Goal: Task Accomplishment & Management: Manage account settings

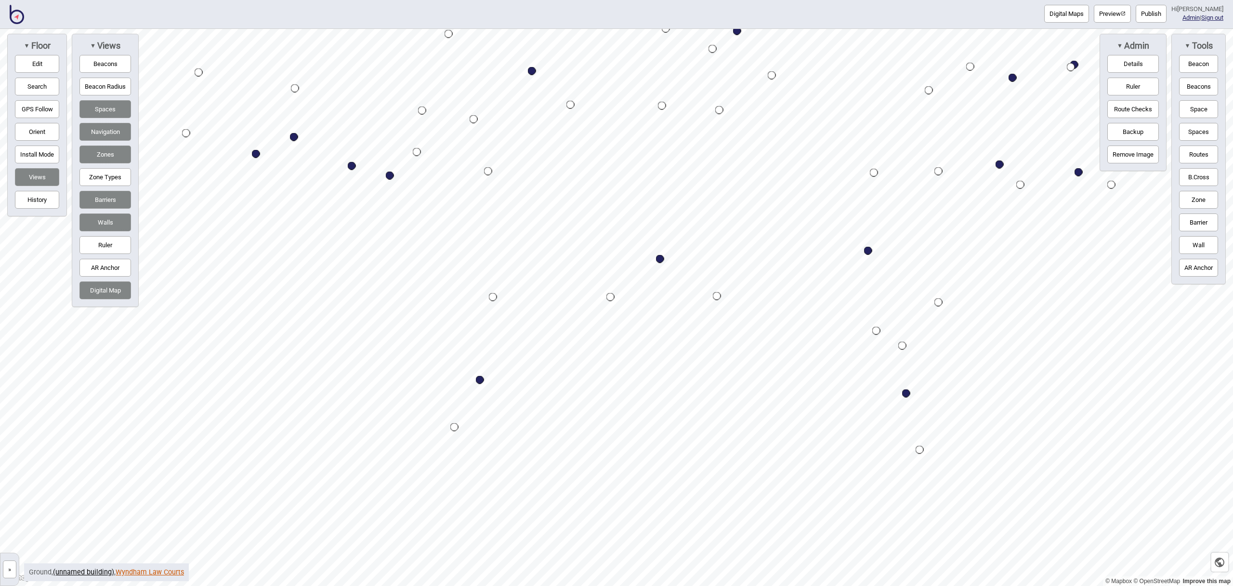
click at [147, 574] on link "Wyndham Law Courts" at bounding box center [150, 572] width 68 height 8
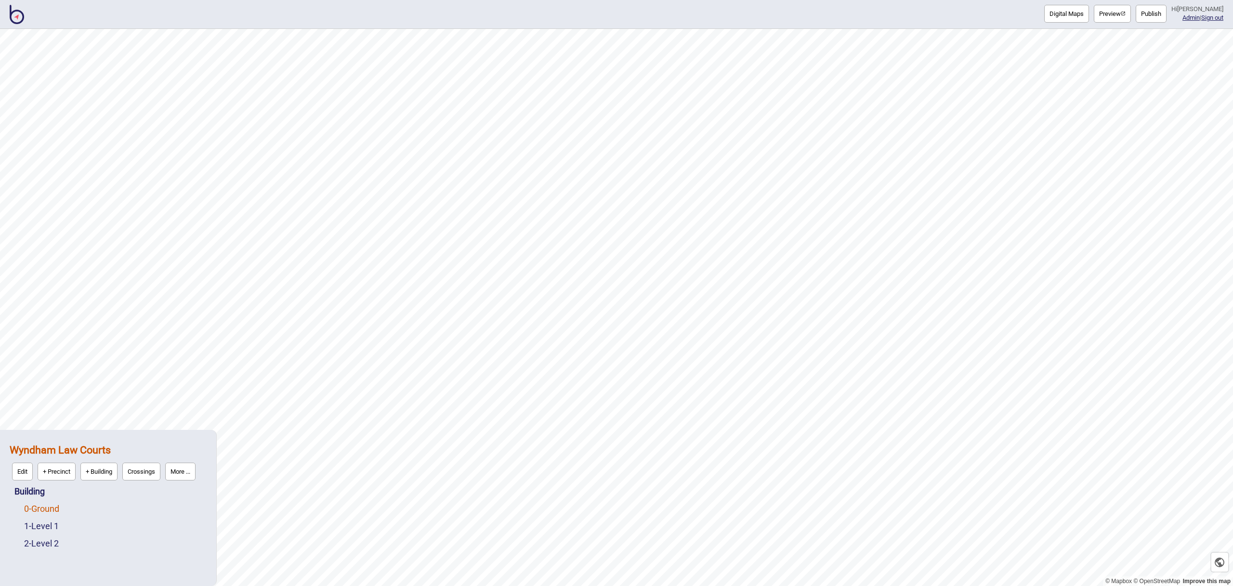
click at [54, 508] on link "0 - Ground" at bounding box center [41, 508] width 35 height 10
click at [147, 512] on button "More ..." at bounding box center [133, 506] width 30 height 18
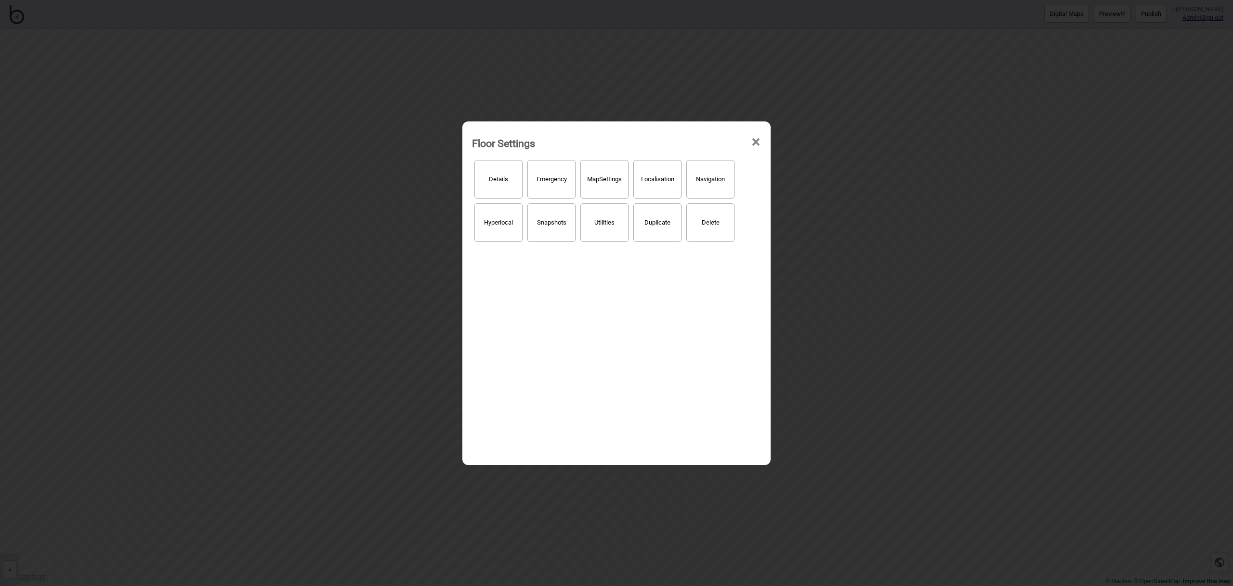
click at [504, 231] on button "Hyperlocal" at bounding box center [498, 222] width 48 height 39
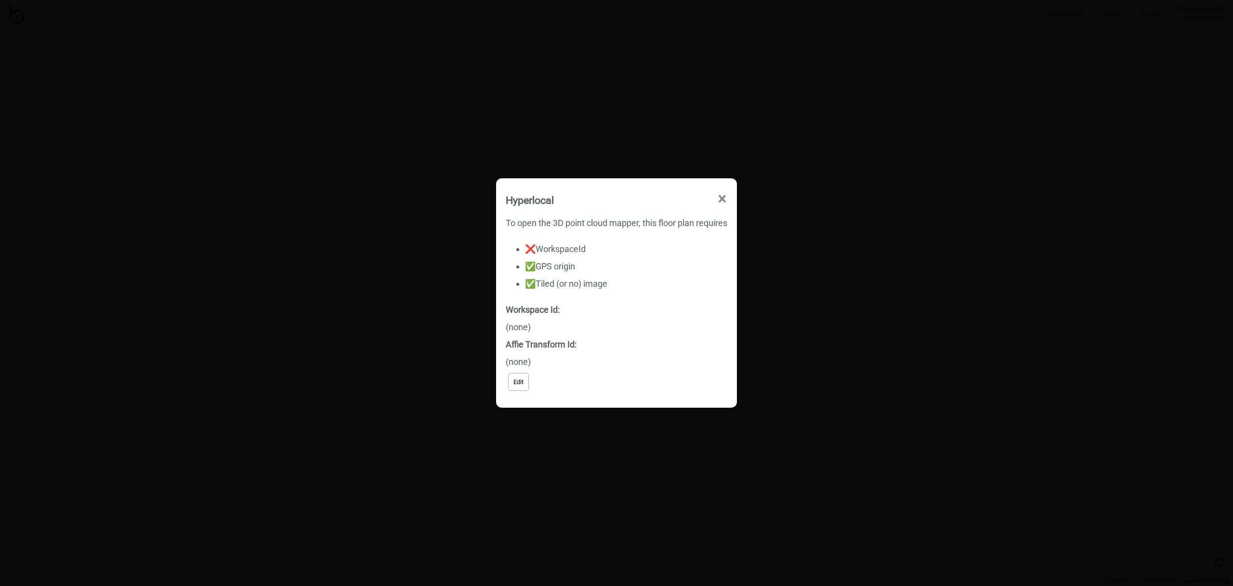
click at [658, 273] on span "×" at bounding box center [653, 289] width 10 height 32
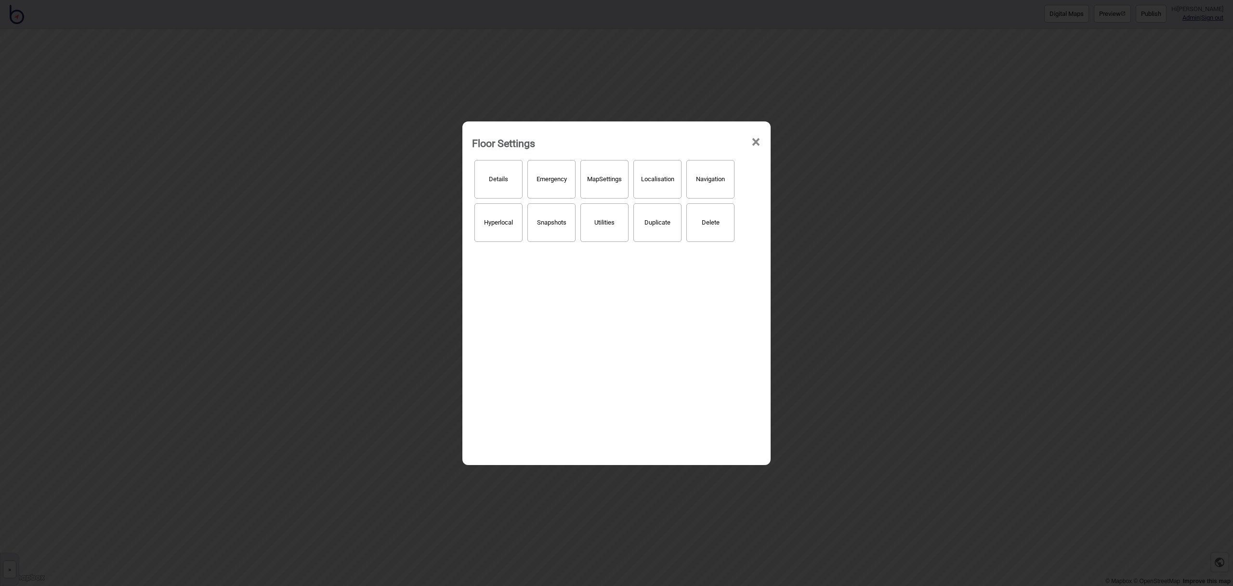
click at [754, 143] on span "×" at bounding box center [756, 142] width 10 height 32
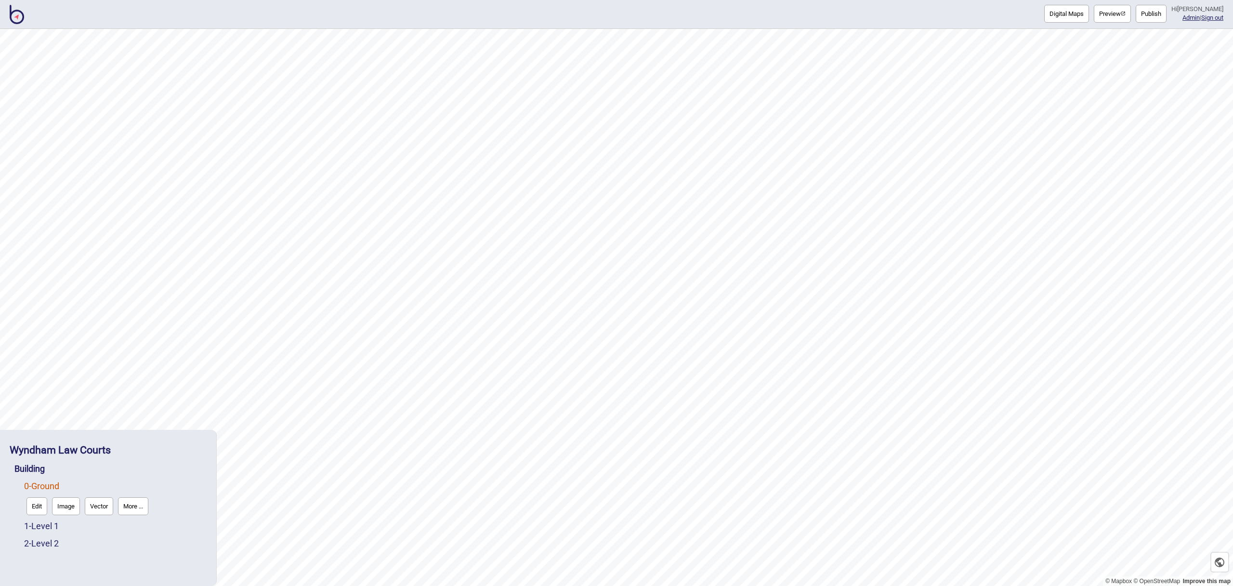
click at [136, 507] on button "More ..." at bounding box center [133, 506] width 30 height 18
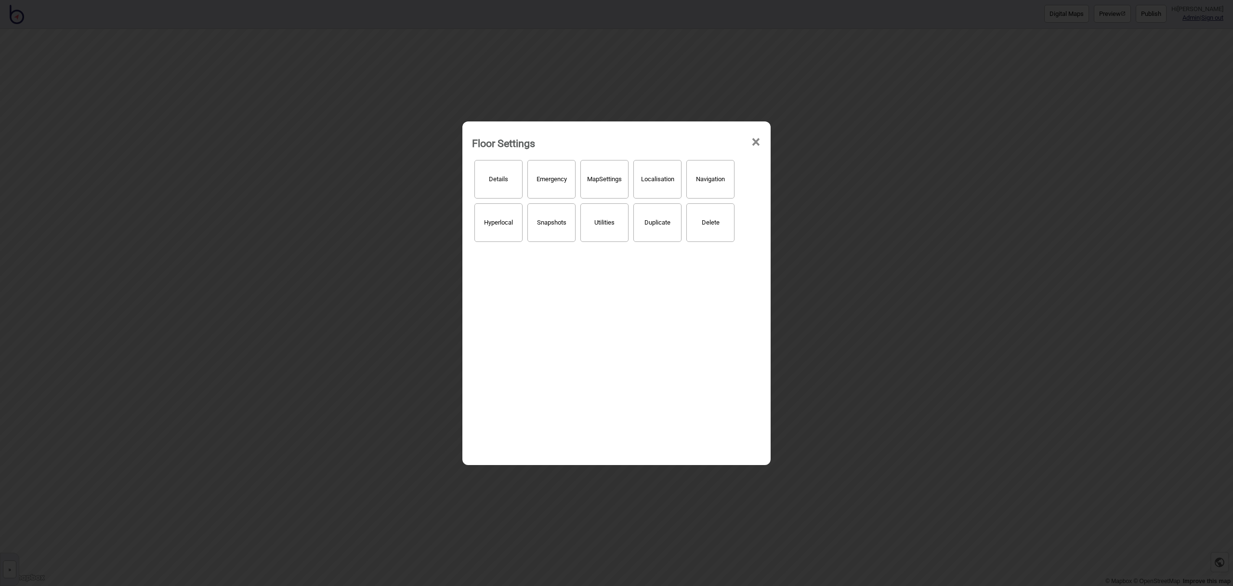
click at [521, 225] on button "Hyperlocal" at bounding box center [498, 222] width 48 height 39
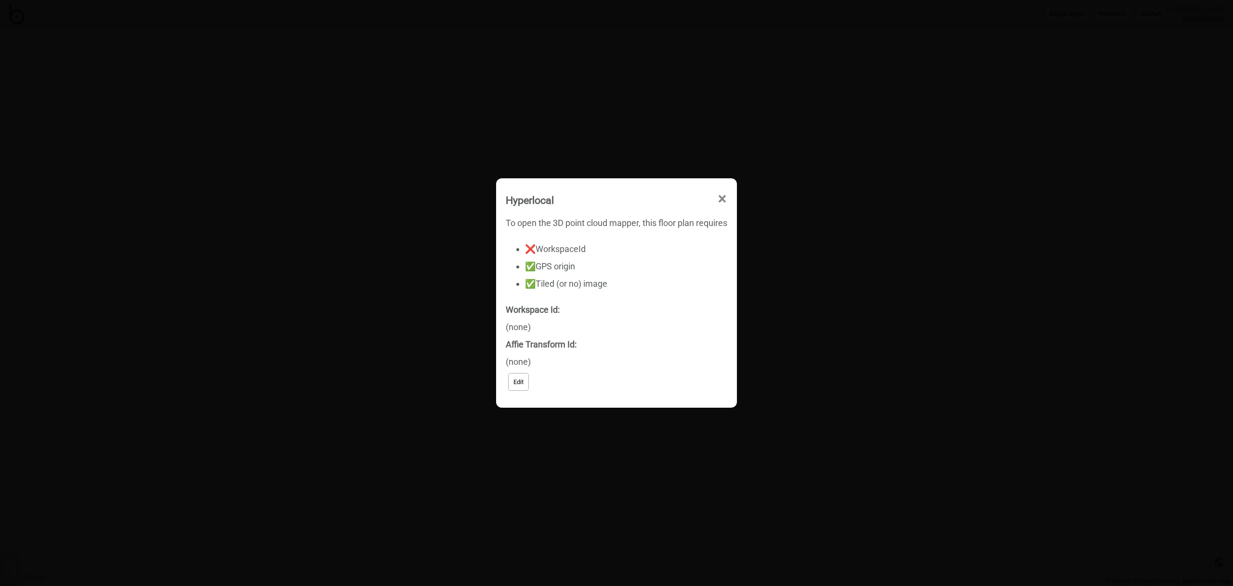
click at [516, 378] on button "Edit" at bounding box center [518, 382] width 21 height 18
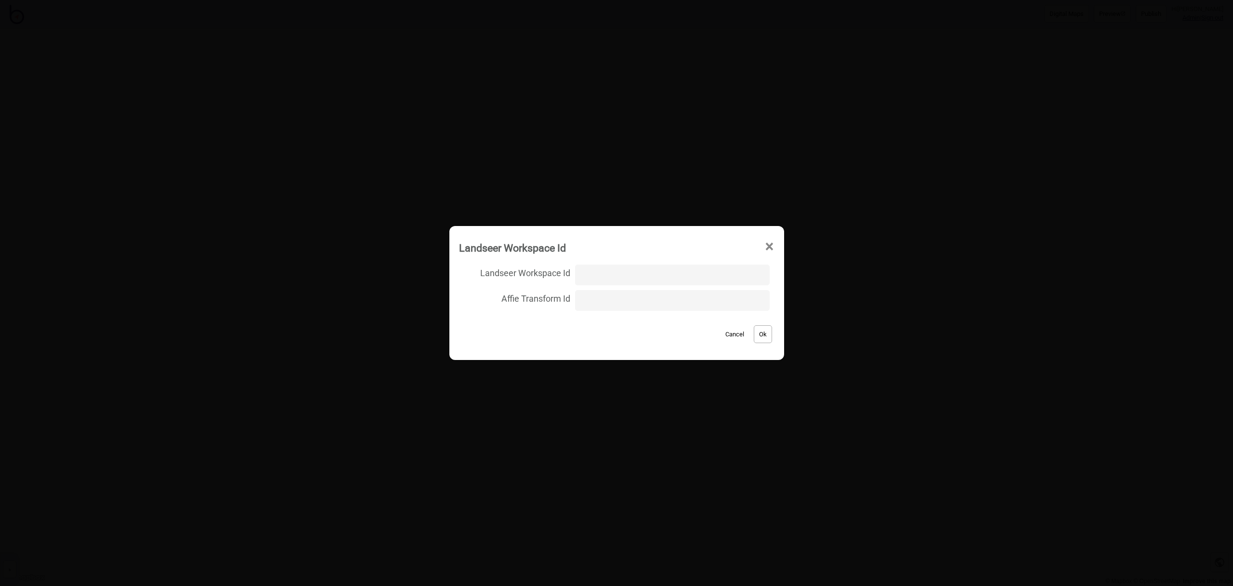
click at [592, 273] on input "Landseer Workspace Id" at bounding box center [672, 274] width 194 height 21
type input "Wyndham_law_courts/ground/d7ace489185899944e80dfc46853ab1d"
click at [760, 335] on button "Ok" at bounding box center [763, 334] width 18 height 18
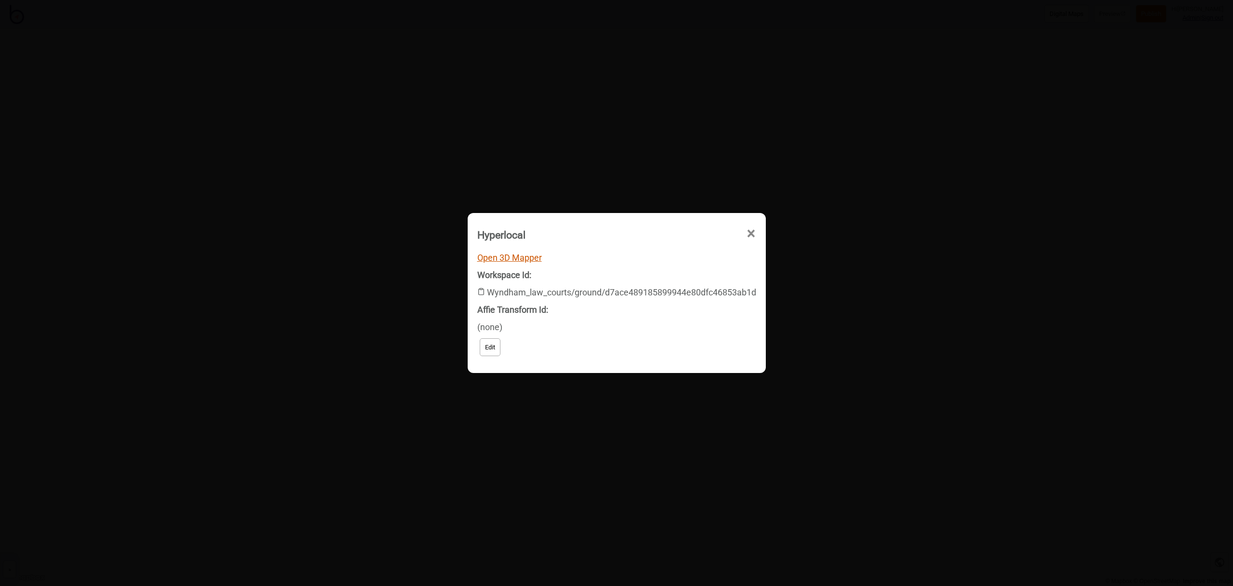
click at [535, 260] on link "Open 3D Mapper" at bounding box center [509, 257] width 65 height 10
click at [658, 273] on span "×" at bounding box center [653, 289] width 10 height 32
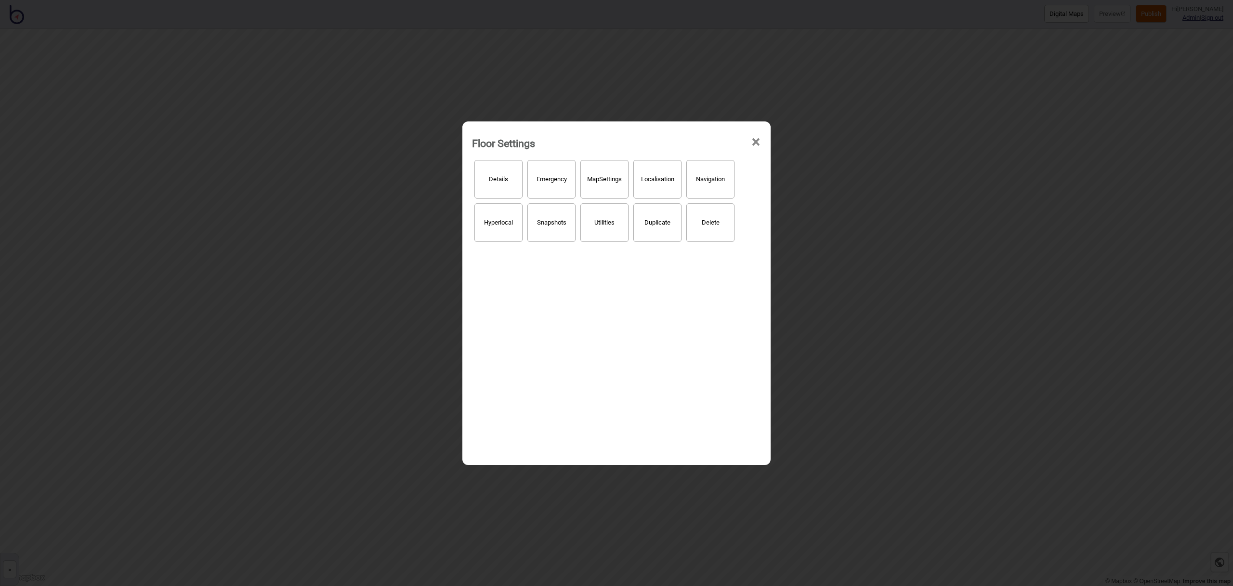
click at [662, 191] on button "Localisation" at bounding box center [657, 179] width 48 height 39
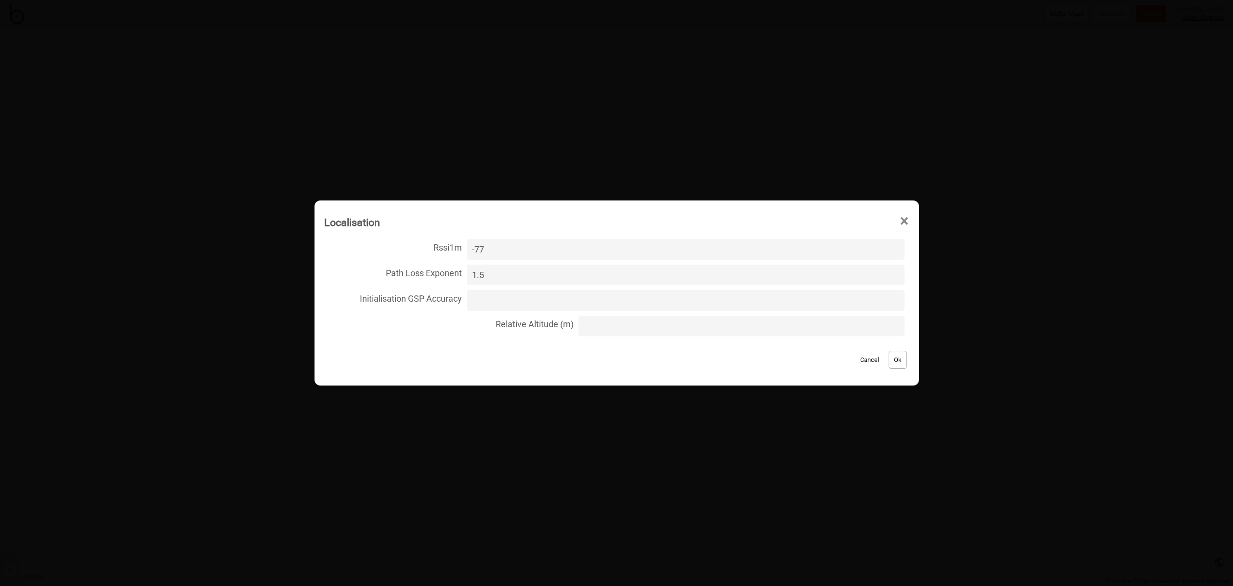
click at [727, 326] on input "Relative Altitude (m)" at bounding box center [741, 325] width 326 height 21
type input "0"
click at [896, 364] on button "Ok" at bounding box center [897, 360] width 18 height 18
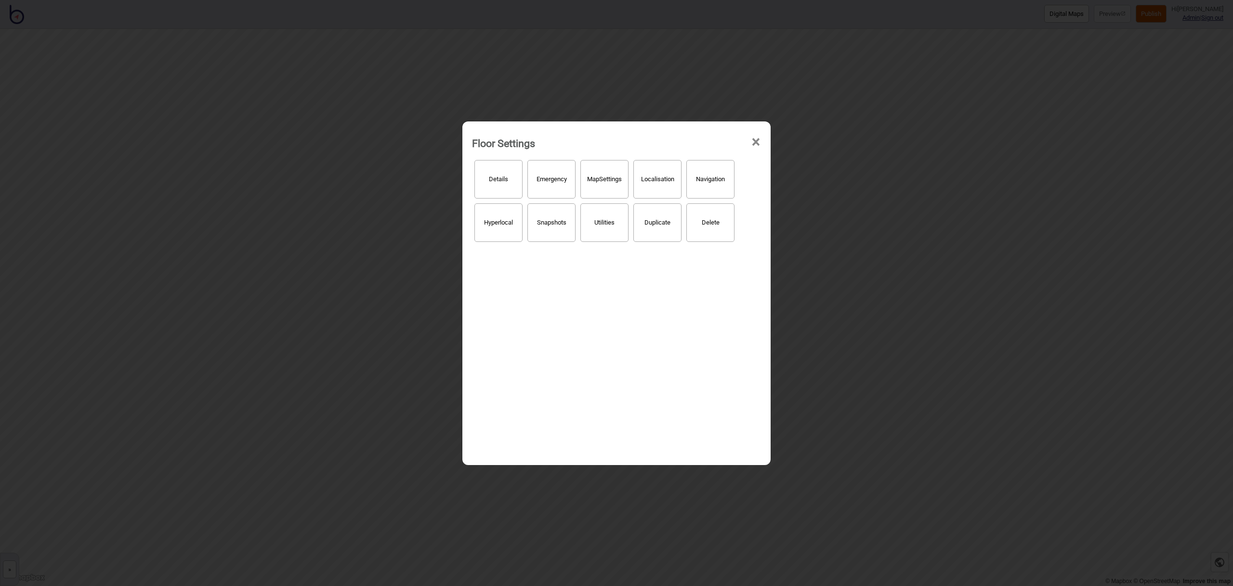
click at [754, 139] on span "×" at bounding box center [756, 142] width 10 height 32
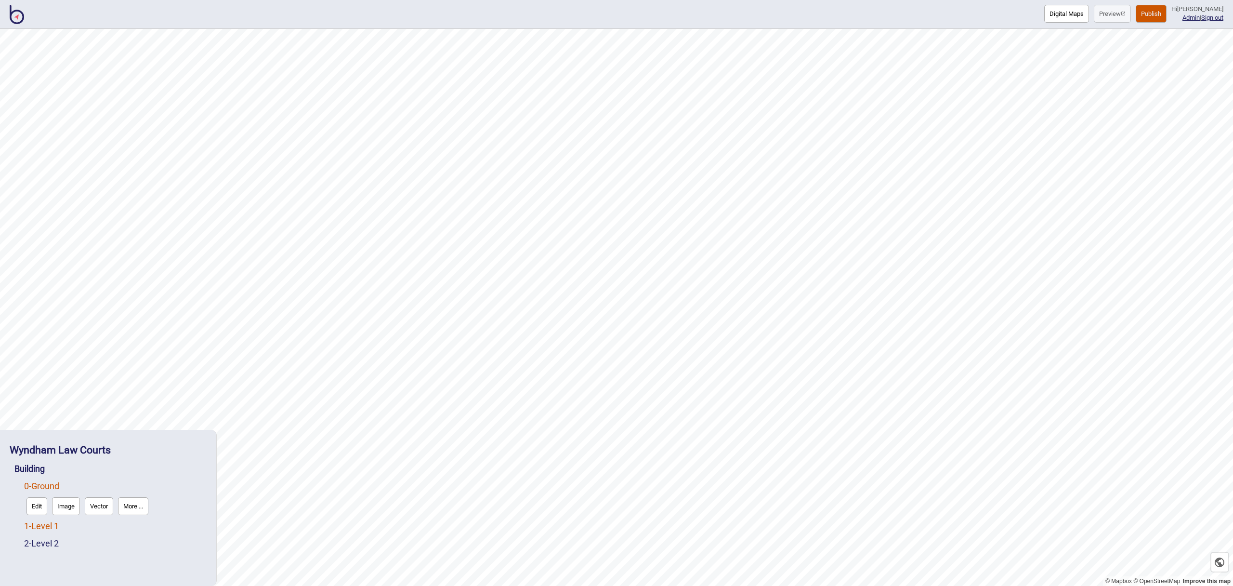
click at [59, 525] on link "1 - Level 1" at bounding box center [41, 526] width 35 height 10
click at [143, 529] on button "More ..." at bounding box center [133, 523] width 30 height 18
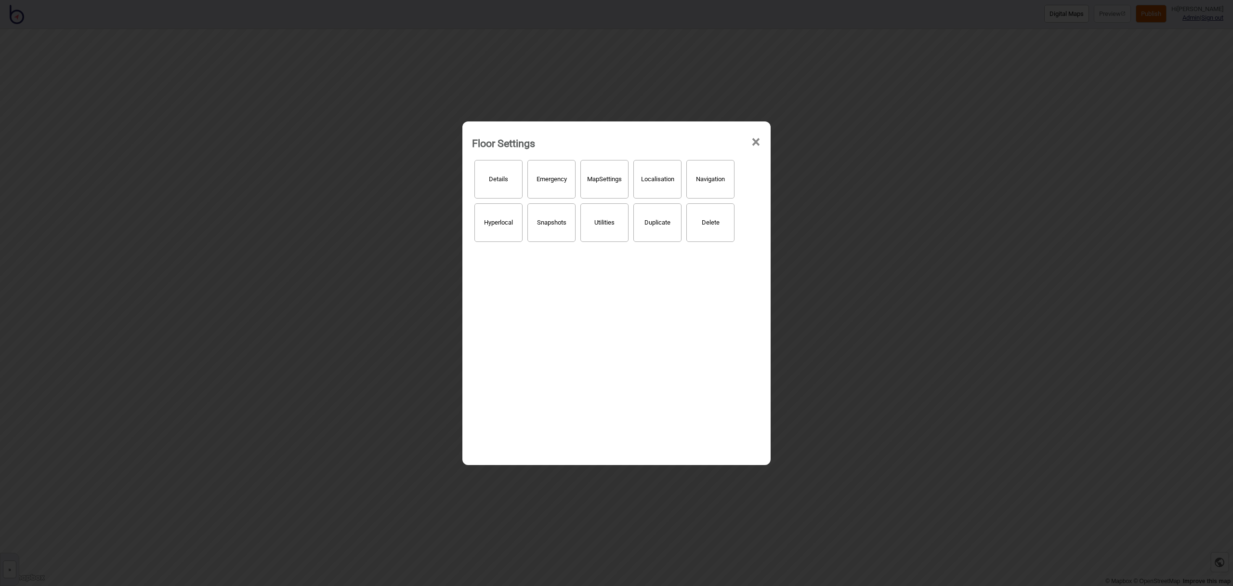
click at [661, 189] on button "Localisation" at bounding box center [657, 179] width 48 height 39
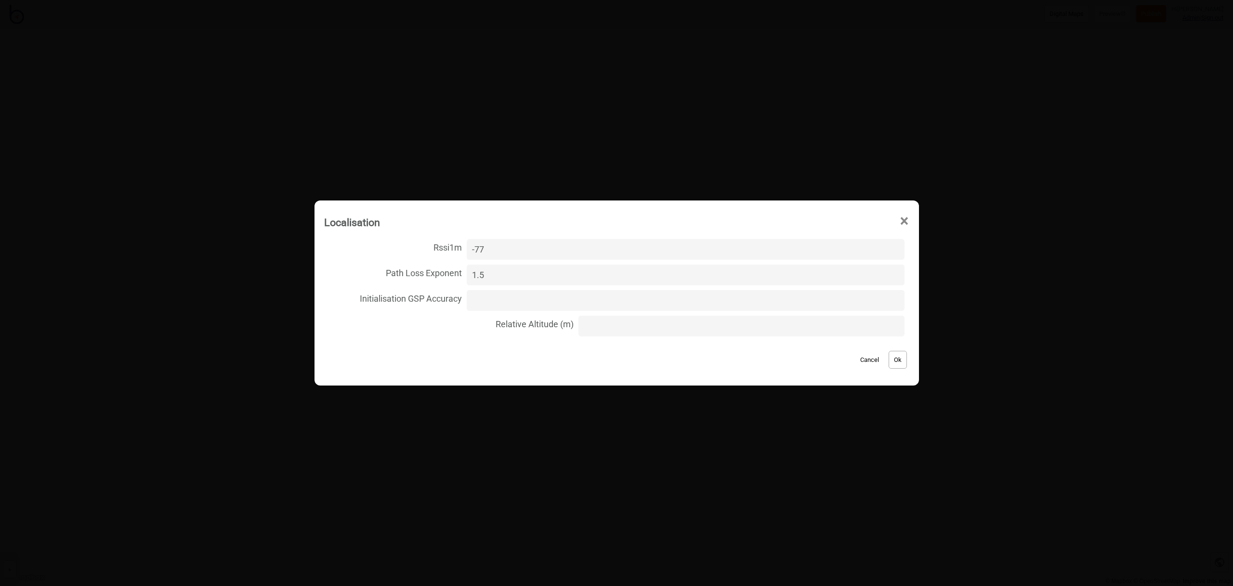
click at [634, 322] on input "Relative Altitude (m)" at bounding box center [741, 325] width 326 height 21
type input "-4"
type input "4.8"
click at [894, 362] on button "Ok" at bounding box center [897, 360] width 18 height 18
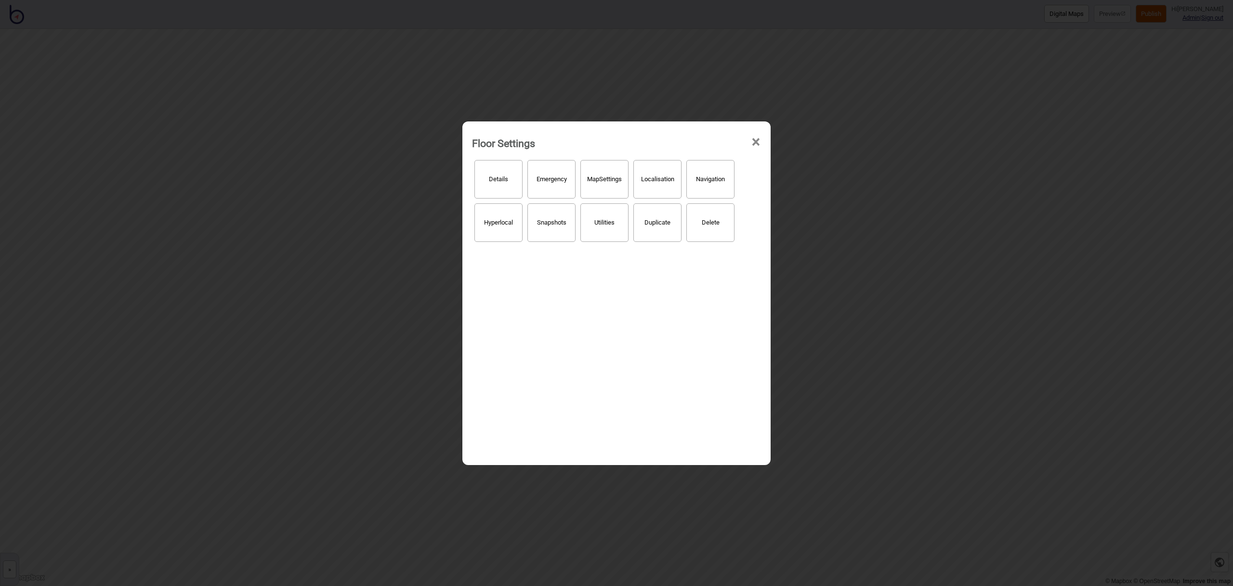
click at [490, 228] on button "Hyperlocal" at bounding box center [498, 222] width 48 height 39
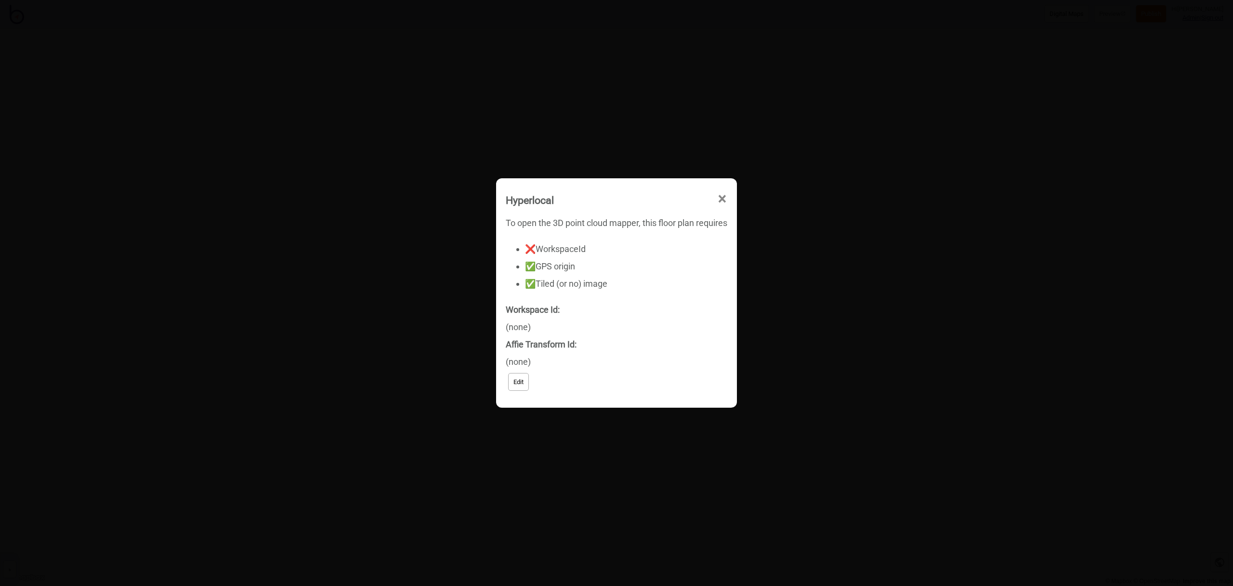
click at [518, 382] on button "Edit" at bounding box center [518, 382] width 21 height 18
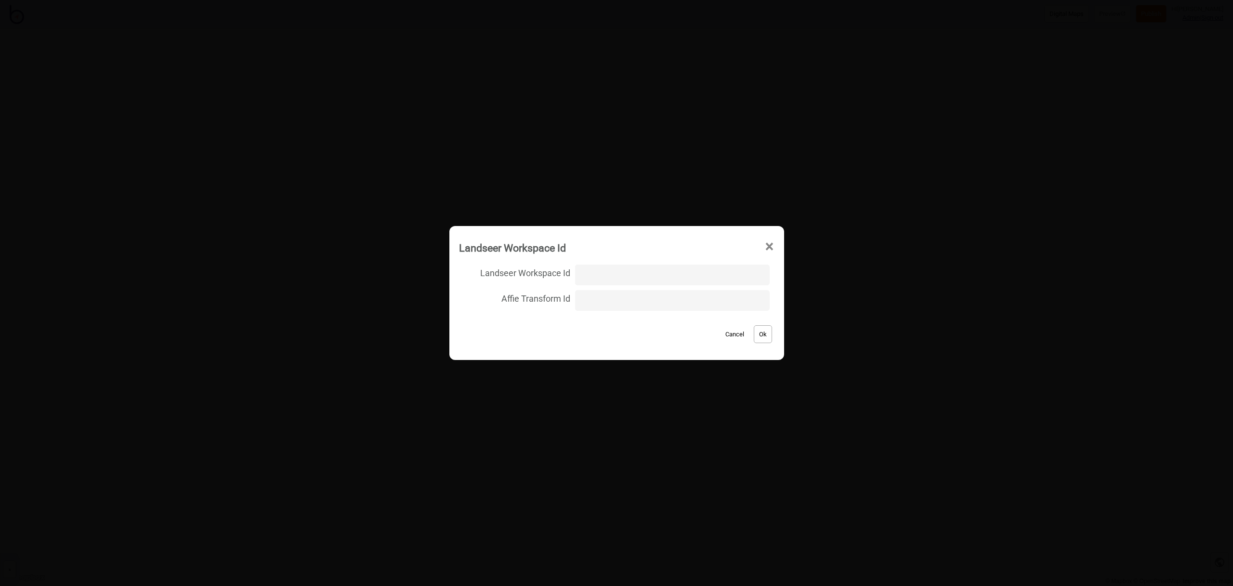
click at [589, 277] on input "Landseer Workspace Id" at bounding box center [672, 274] width 194 height 21
type input "wyndham_law_courts/level_1/68a25157edbf7dd235ea5b13e7833c57"
click at [754, 336] on button "Ok" at bounding box center [763, 334] width 18 height 18
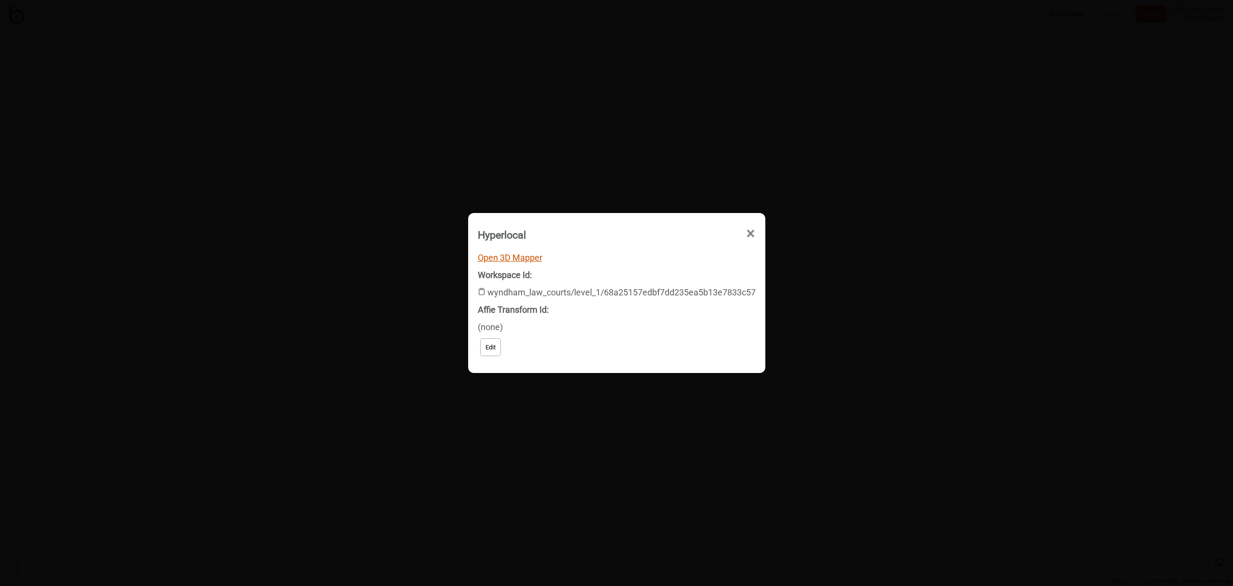
click at [518, 257] on link "Open 3D Mapper" at bounding box center [510, 257] width 65 height 10
click at [658, 273] on span "×" at bounding box center [653, 289] width 10 height 32
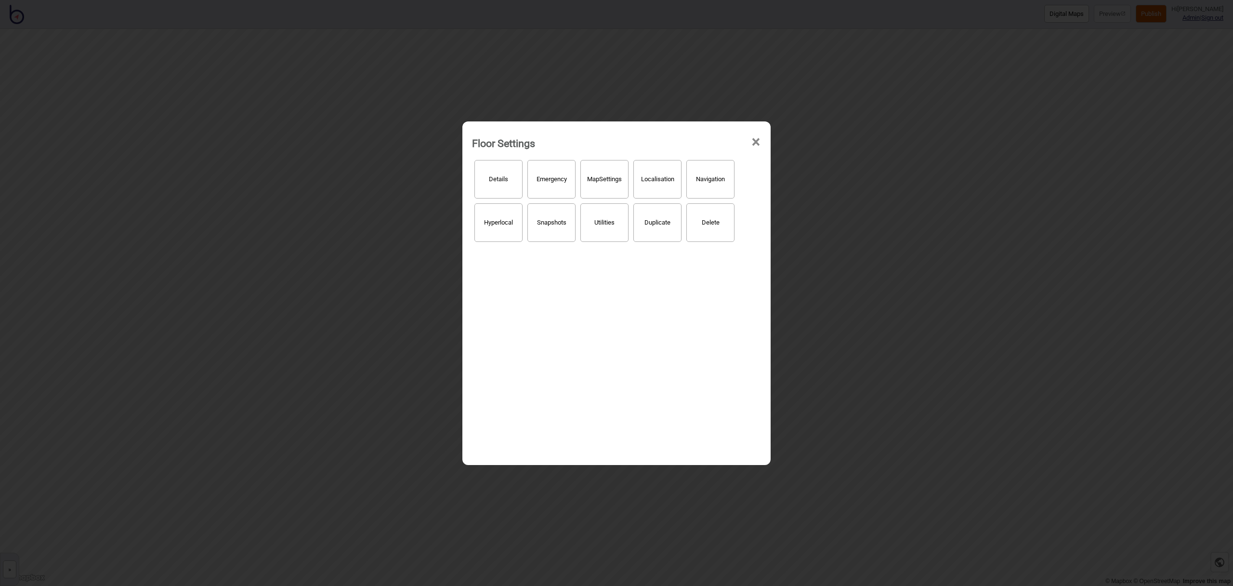
click at [756, 140] on span "×" at bounding box center [756, 142] width 10 height 32
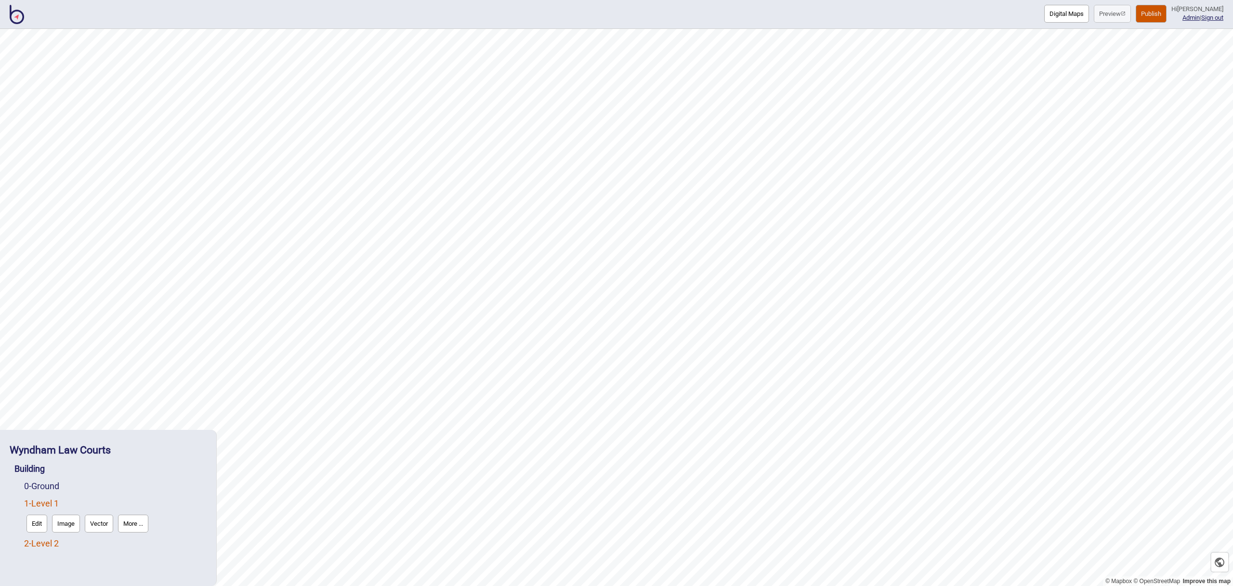
click at [59, 545] on link "2 - Level 2" at bounding box center [41, 543] width 35 height 10
click at [123, 544] on button "More ..." at bounding box center [133, 541] width 30 height 18
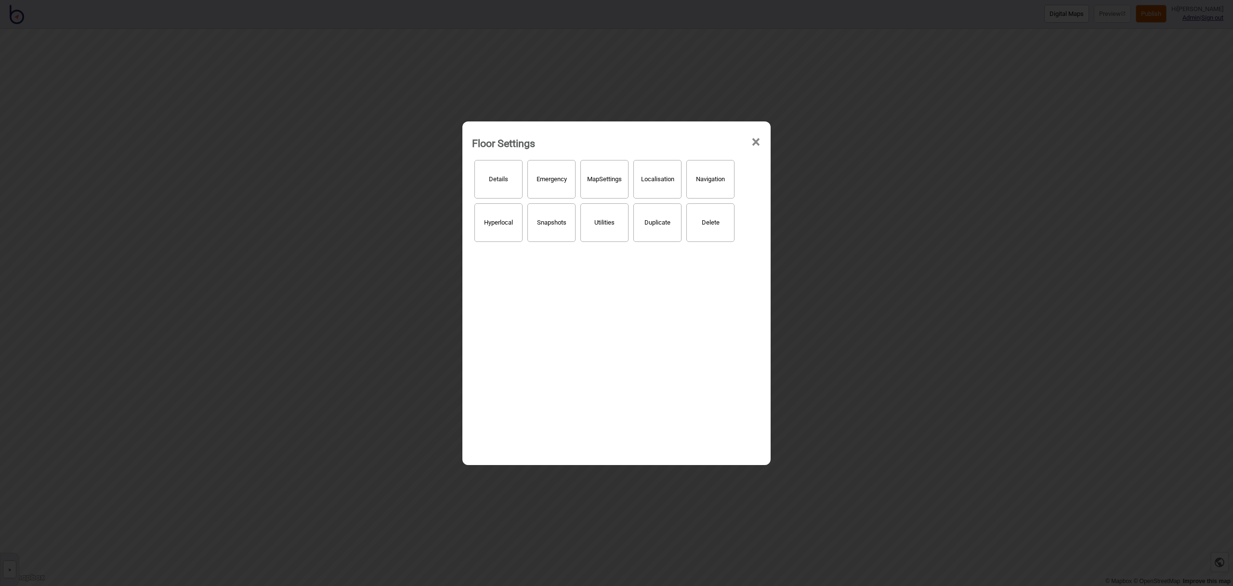
click at [676, 181] on button "Localisation" at bounding box center [657, 179] width 48 height 39
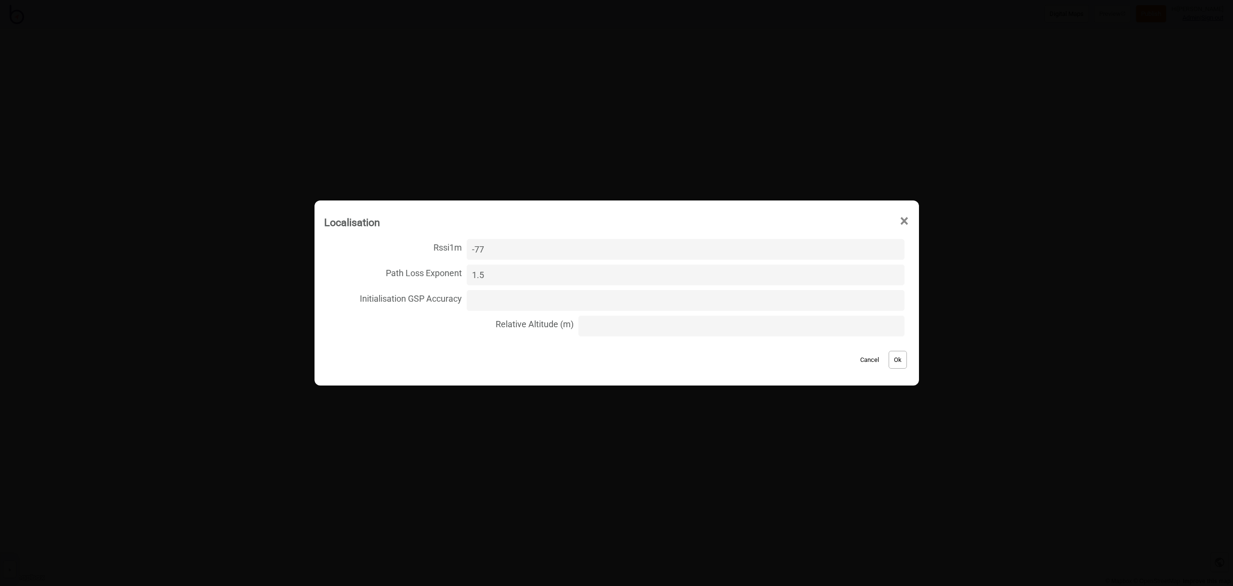
click at [633, 325] on input "Relative Altitude (m)" at bounding box center [741, 325] width 326 height 21
type input "1"
type input "9.7"
click at [889, 360] on button "Ok" at bounding box center [897, 360] width 18 height 18
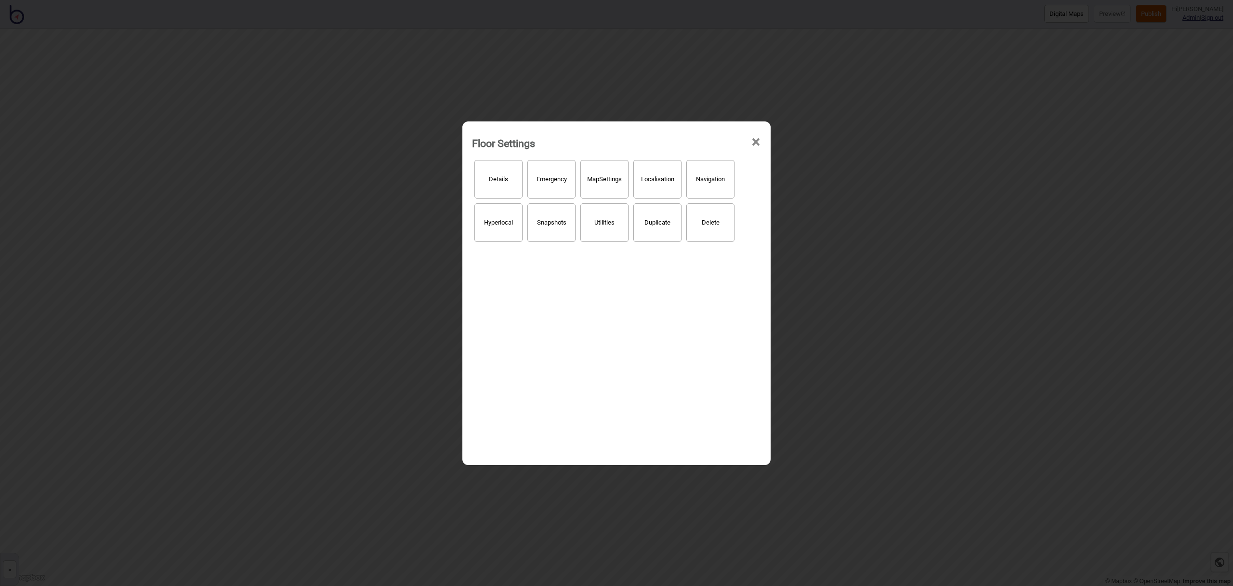
click at [484, 228] on button "Hyperlocal" at bounding box center [498, 222] width 48 height 39
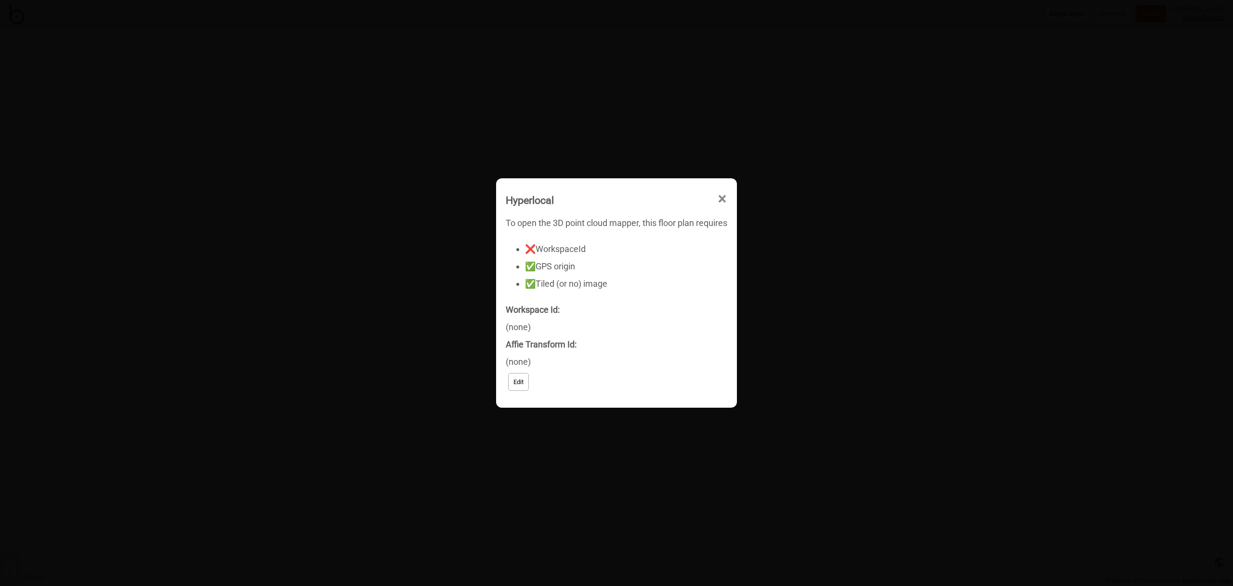
click at [523, 381] on button "Edit" at bounding box center [518, 382] width 21 height 18
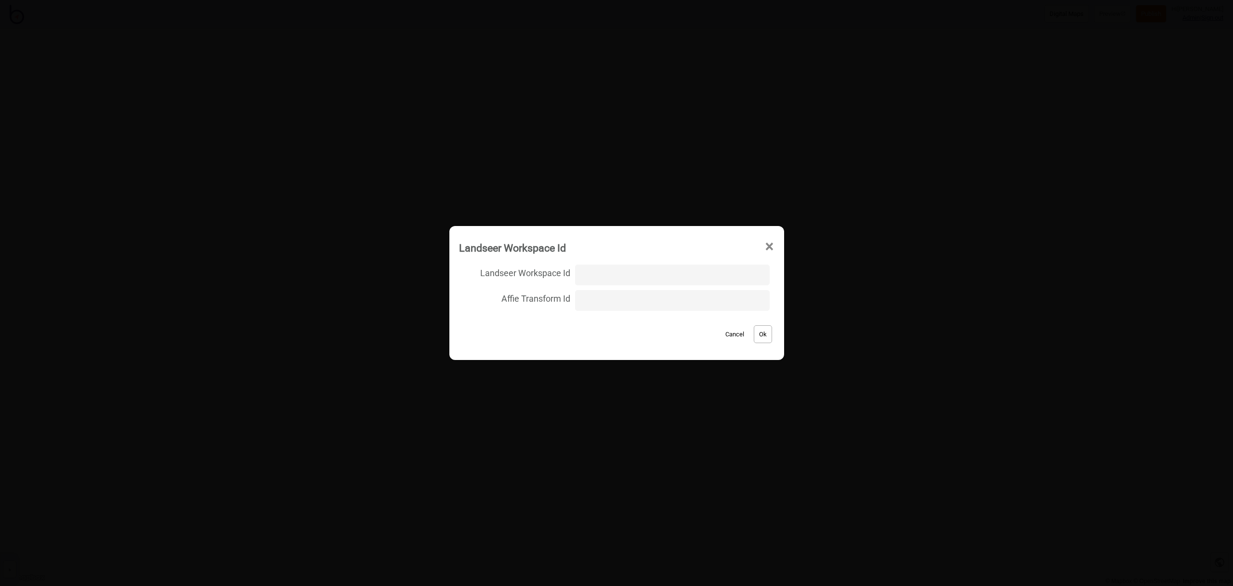
click at [601, 277] on input "Landseer Workspace Id" at bounding box center [672, 274] width 194 height 21
type input "wyndham_lawcourts/level2/a724600c51a3c02d21ebfbfa12ff7214"
click at [758, 337] on button "Ok" at bounding box center [763, 334] width 18 height 18
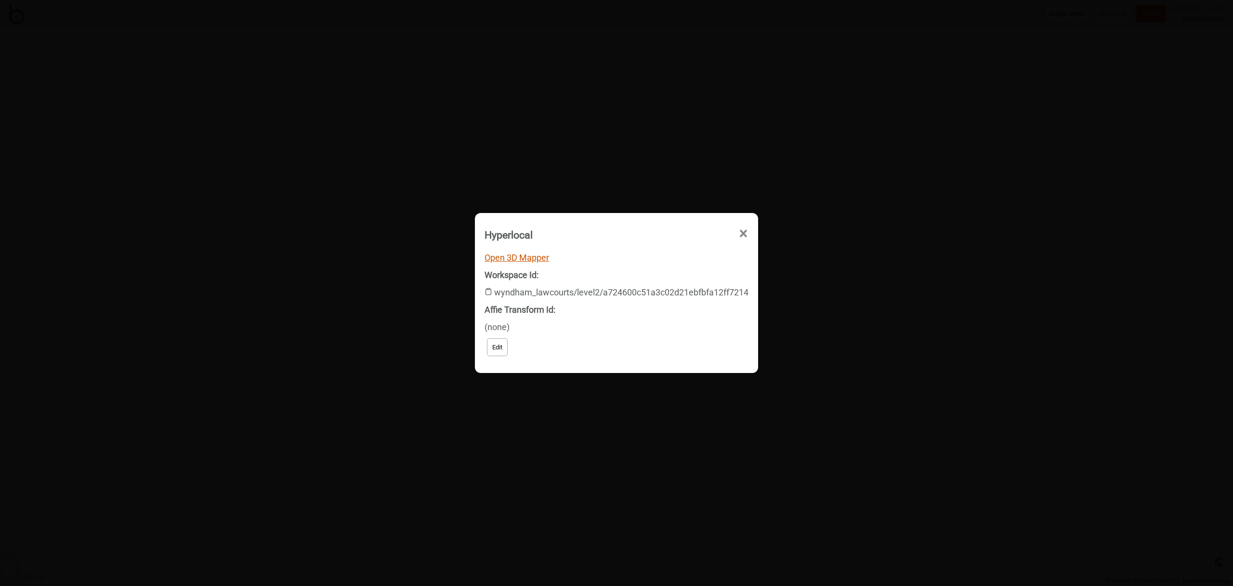
click at [526, 259] on link "Open 3D Mapper" at bounding box center [516, 257] width 65 height 10
click at [658, 273] on span "×" at bounding box center [653, 289] width 10 height 32
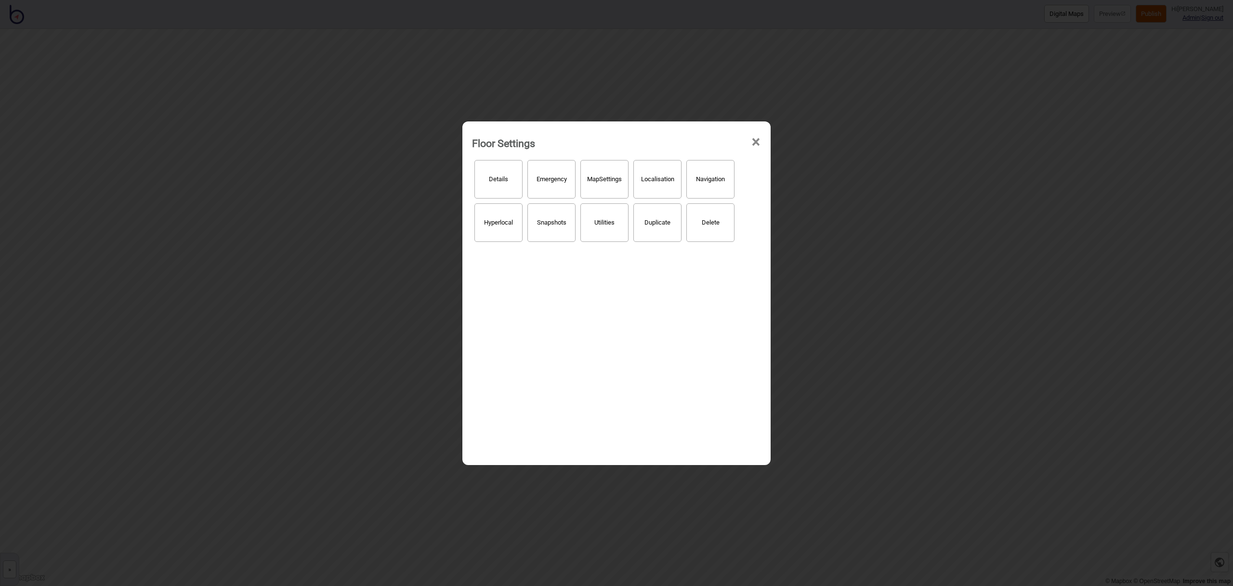
click at [755, 144] on span "×" at bounding box center [756, 142] width 10 height 32
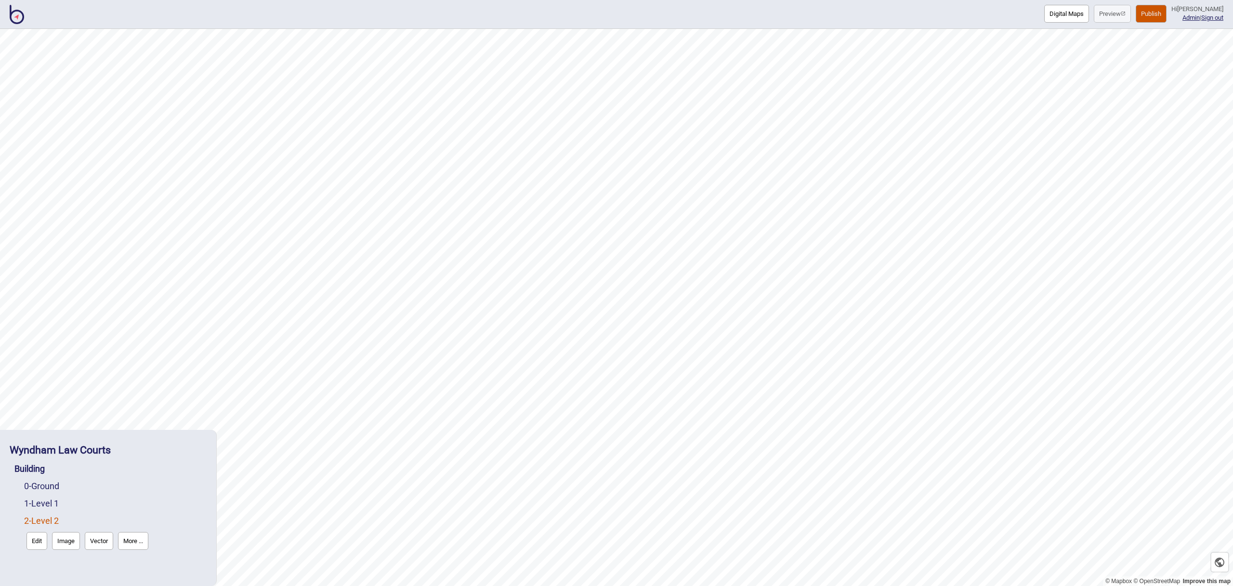
click at [1165, 10] on button "Publish" at bounding box center [1150, 14] width 31 height 18
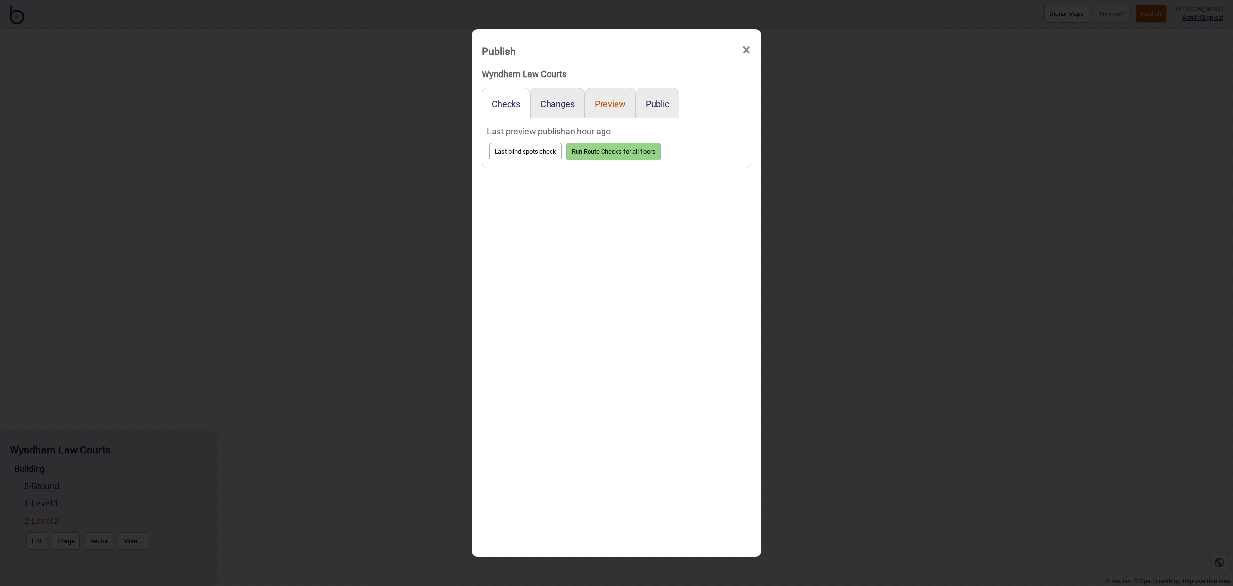
click at [602, 104] on button "Preview" at bounding box center [610, 104] width 31 height 10
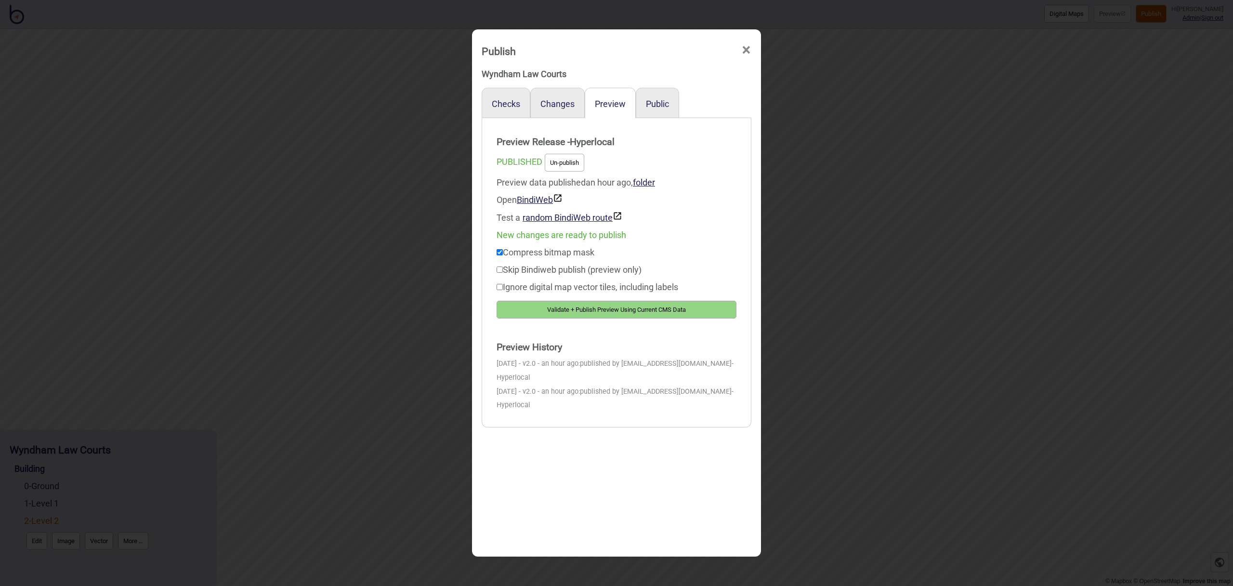
click at [671, 310] on button "Validate + Publish Preview Using Current CMS Data" at bounding box center [616, 309] width 240 height 18
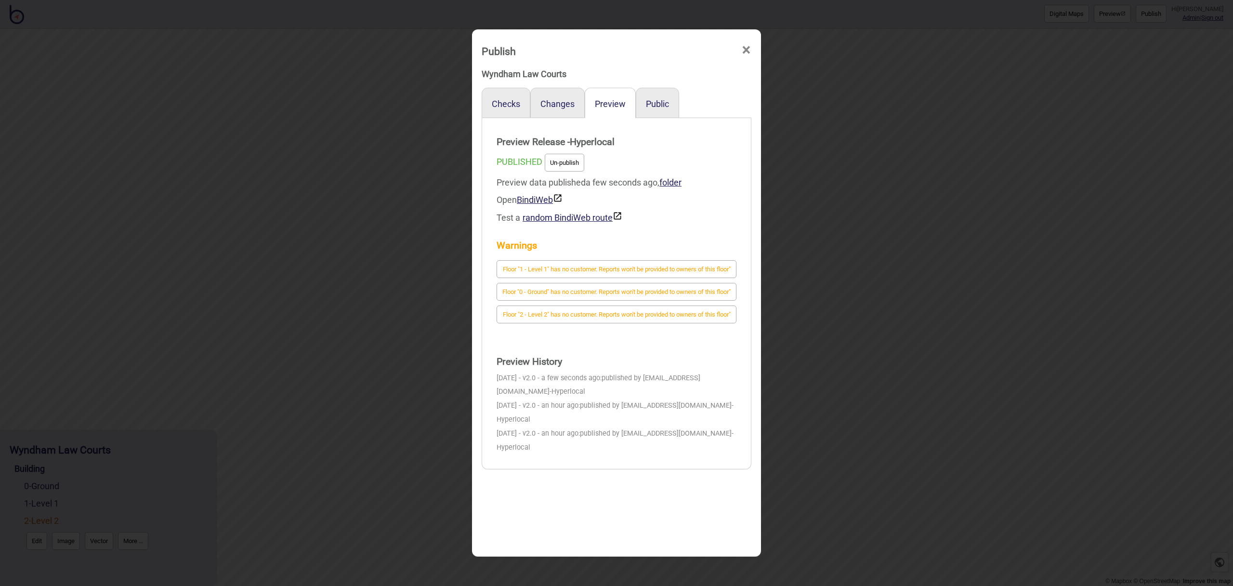
click at [746, 50] on span "×" at bounding box center [746, 50] width 10 height 32
